Goal: Task Accomplishment & Management: Use online tool/utility

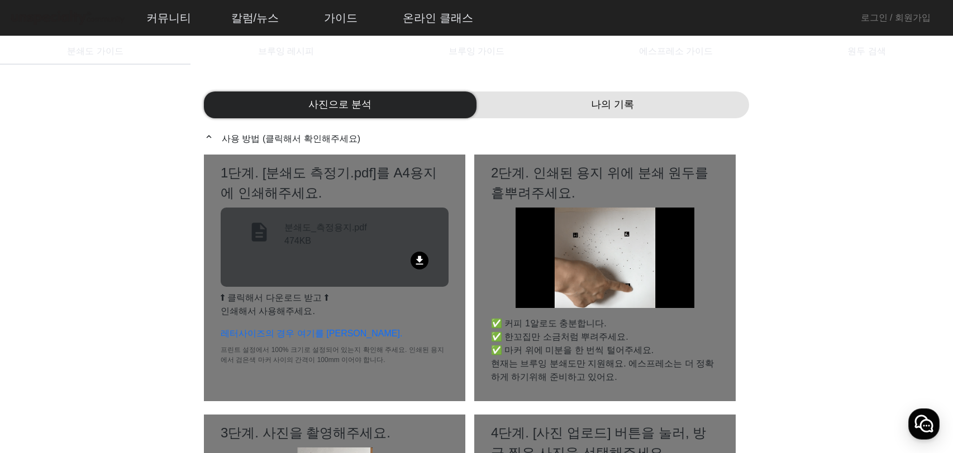
click at [419, 261] on mat-icon "file_download" at bounding box center [419, 261] width 18 height 18
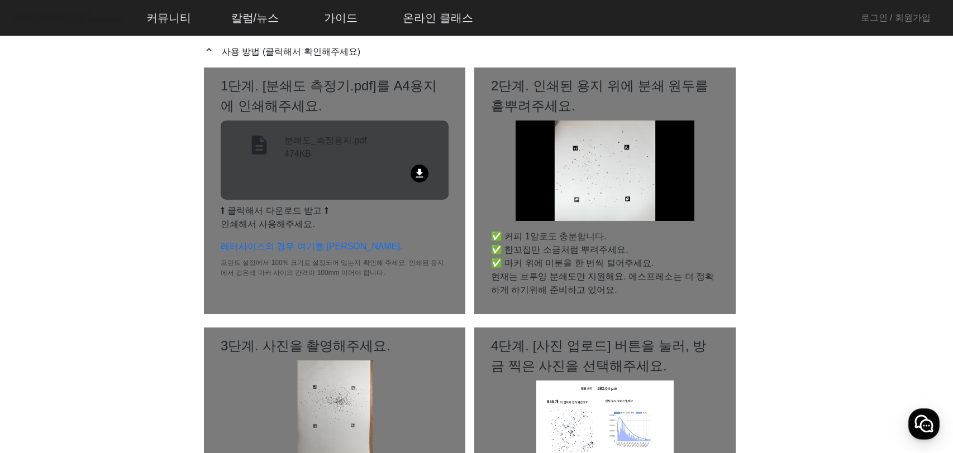
scroll to position [168, 0]
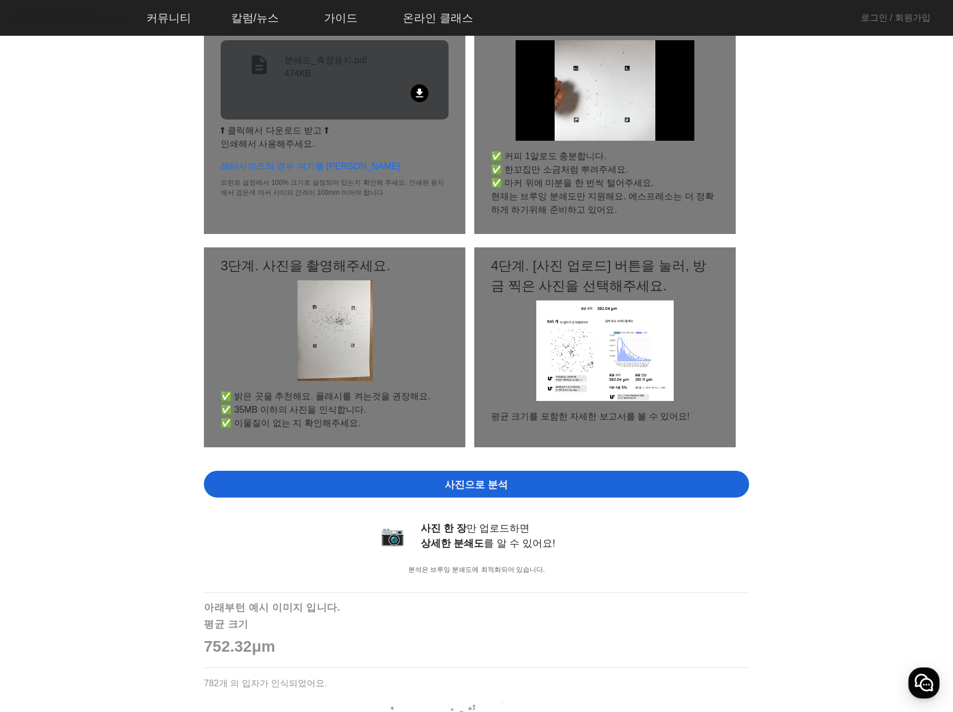
click at [561, 452] on div "사진으로 분석" at bounding box center [476, 484] width 545 height 27
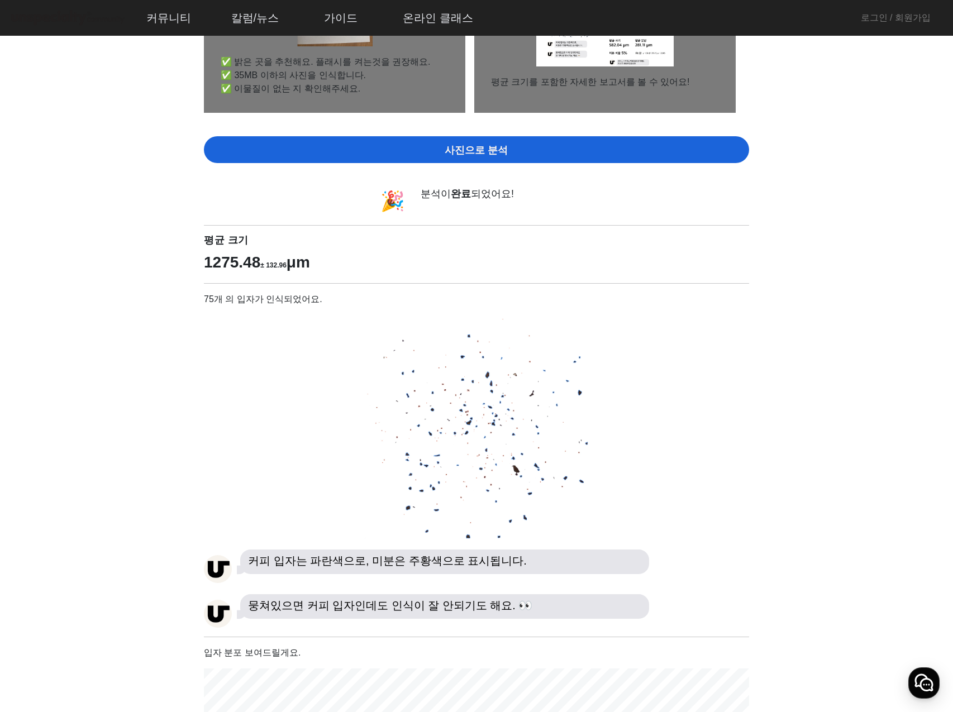
scroll to position [503, 0]
